Goal: Task Accomplishment & Management: Use online tool/utility

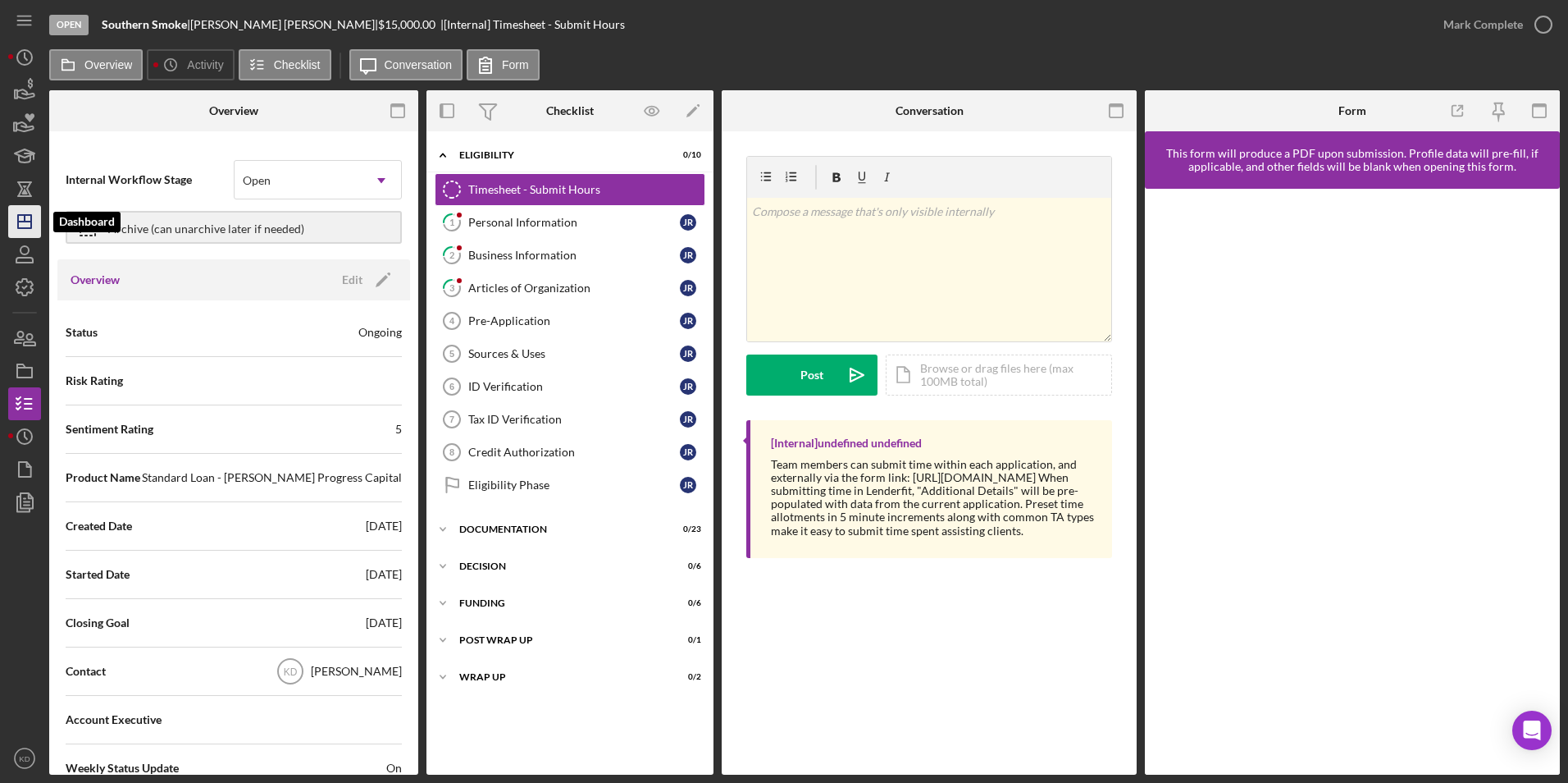
click at [20, 230] on icon "Icon/Dashboard" at bounding box center [25, 222] width 41 height 41
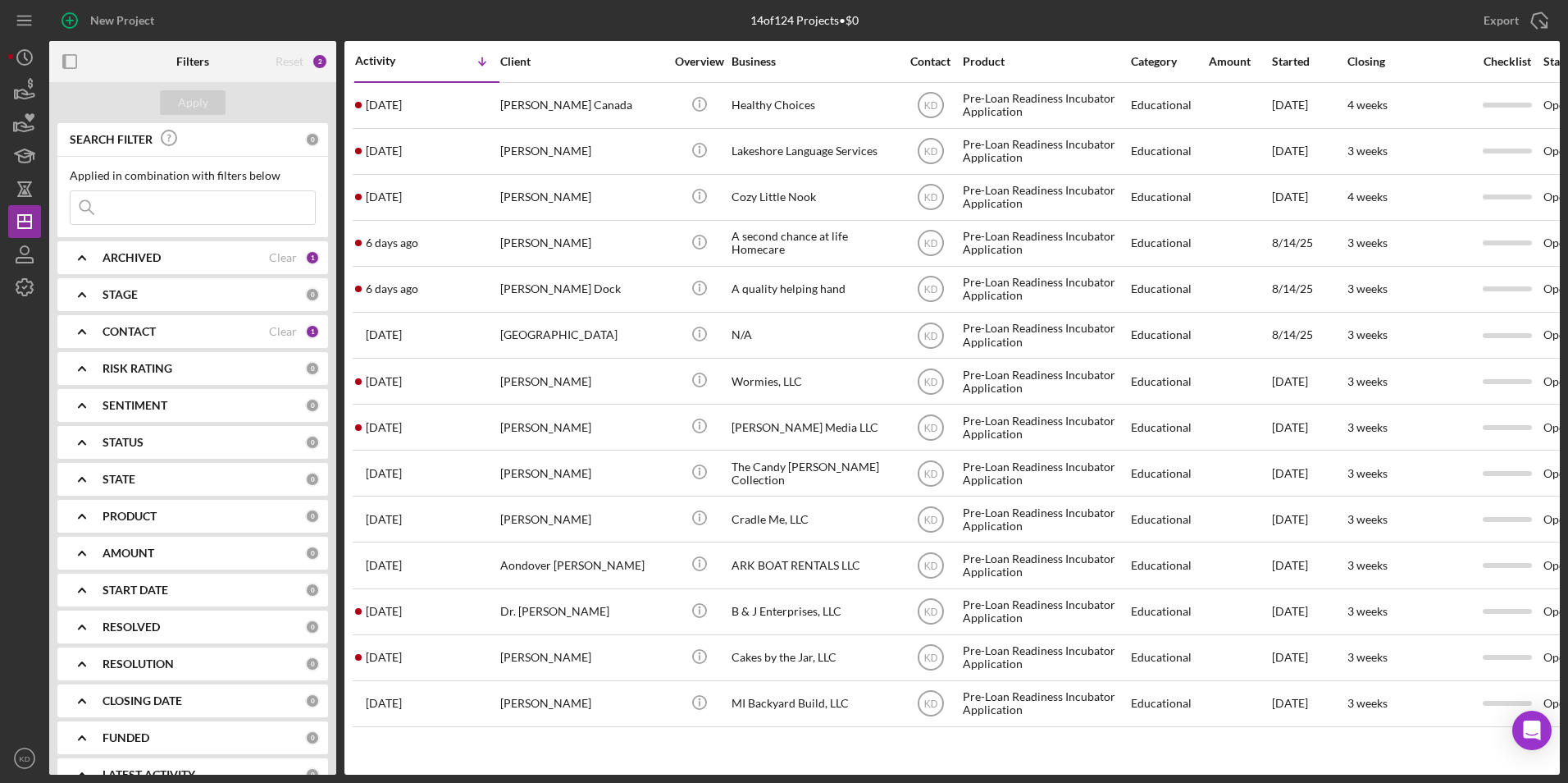
click at [80, 329] on icon "Icon/Expander" at bounding box center [82, 331] width 41 height 41
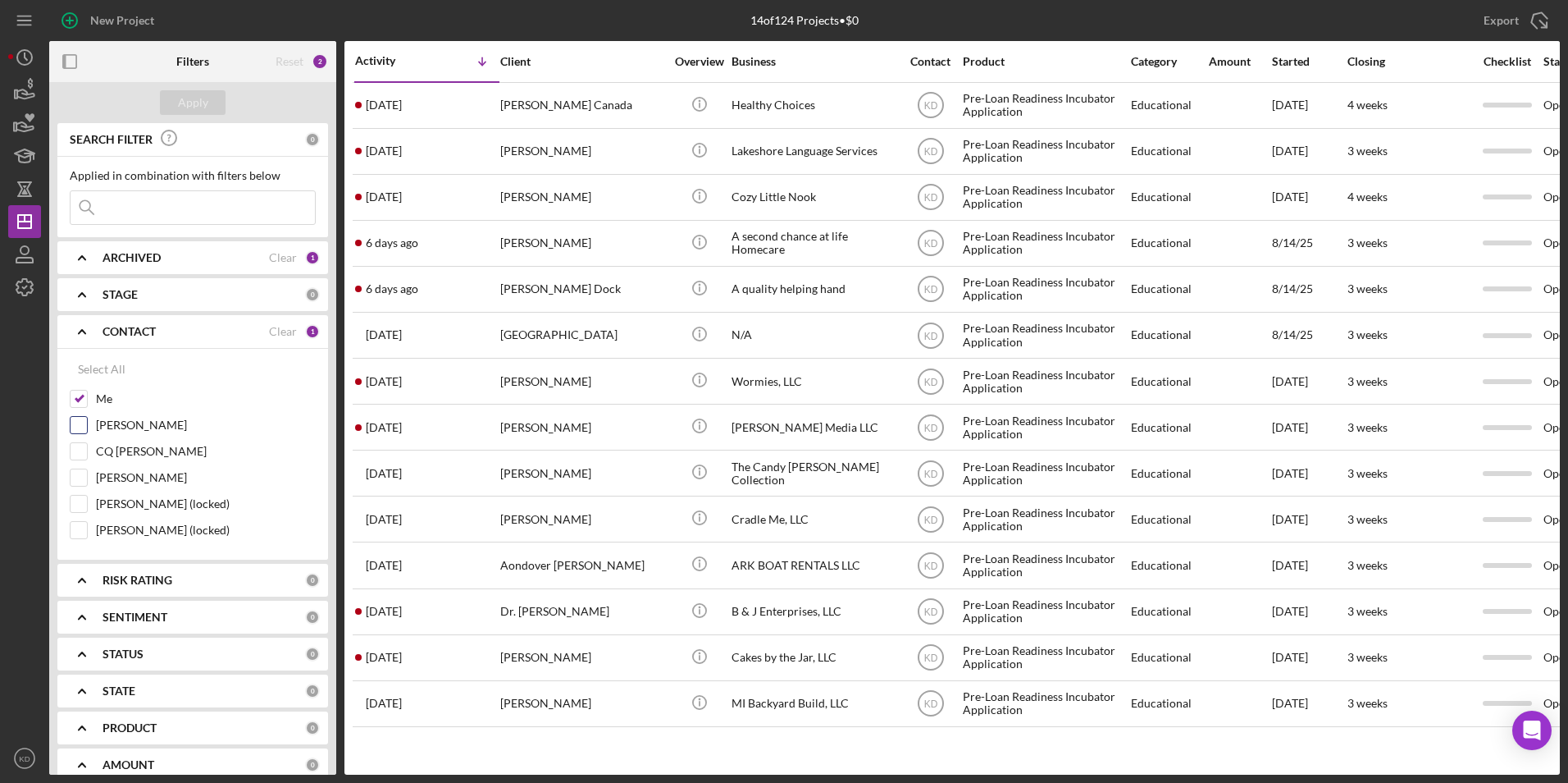
click at [82, 424] on input "[PERSON_NAME]" at bounding box center [78, 424] width 16 height 16
checkbox input "true"
click at [81, 397] on input "Me" at bounding box center [78, 398] width 16 height 16
checkbox input "false"
click at [200, 106] on div "Apply" at bounding box center [192, 102] width 30 height 25
